Goal: Browse casually: Explore the website without a specific task or goal

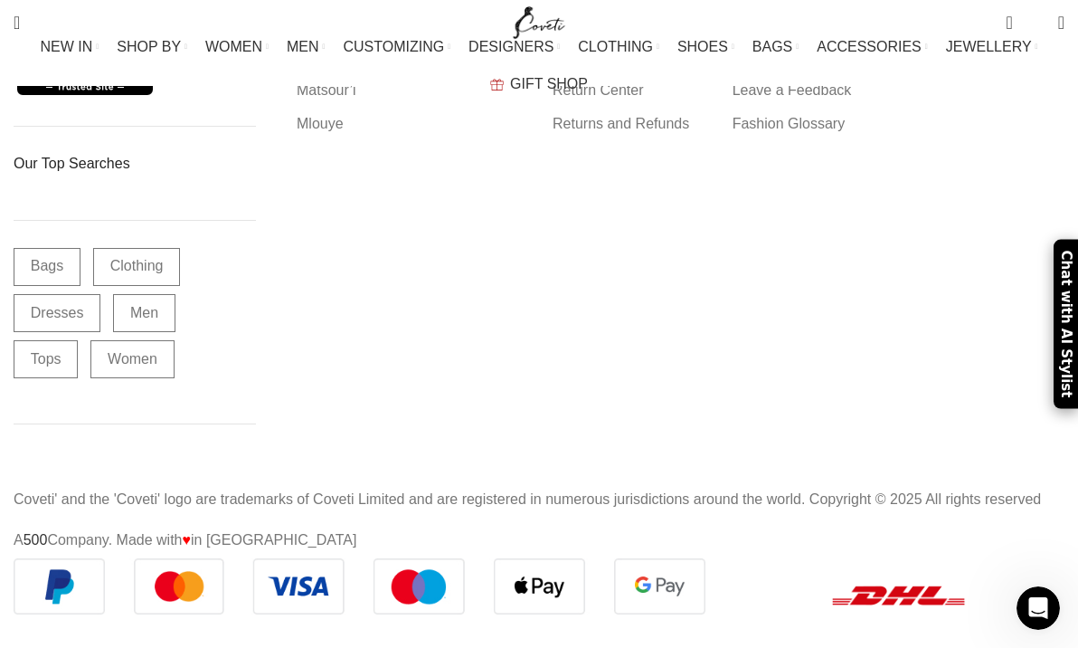
scroll to position [53195, 0]
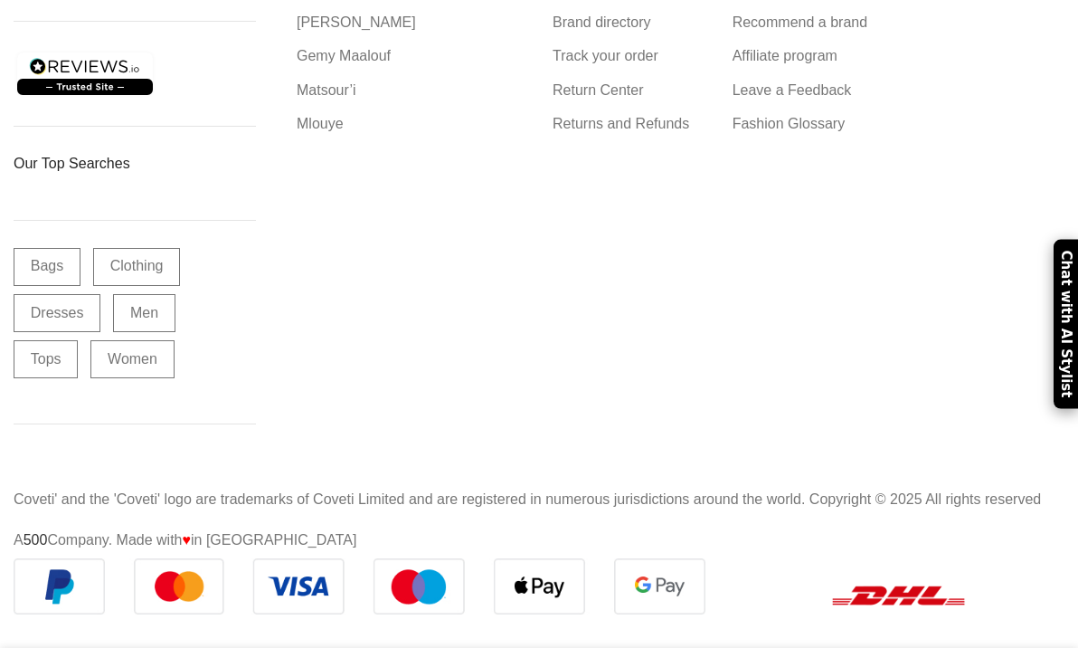
scroll to position [4400, 0]
